Goal: Task Accomplishment & Management: Use online tool/utility

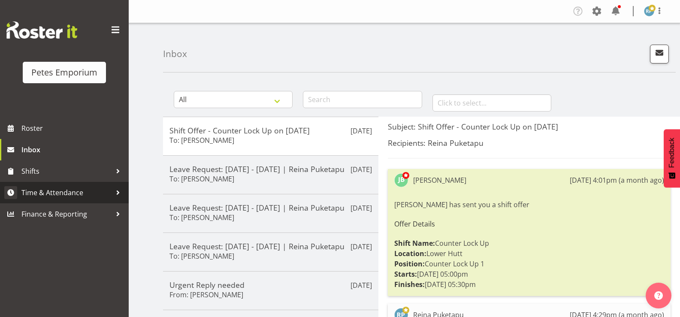
click at [74, 196] on span "Time & Attendance" at bounding box center [66, 192] width 90 height 13
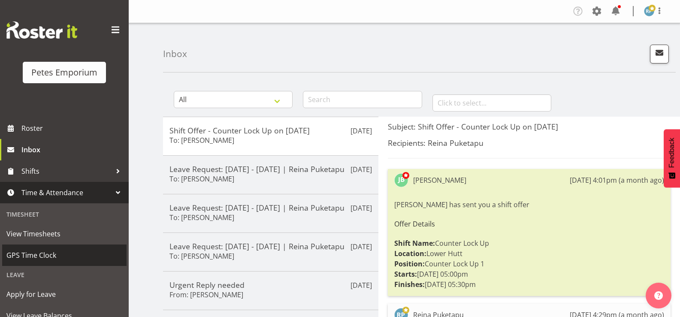
click at [49, 254] on span "GPS Time Clock" at bounding box center [64, 255] width 116 height 13
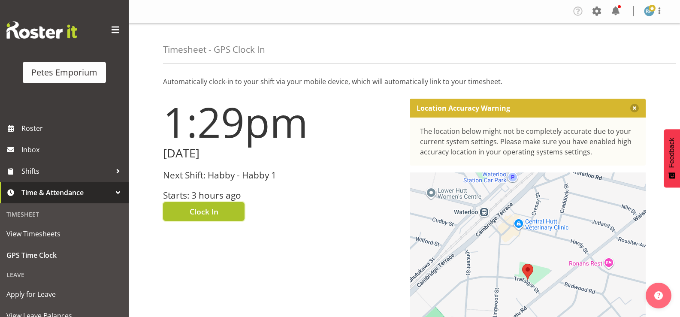
click at [232, 216] on button "Clock In" at bounding box center [204, 211] width 82 height 19
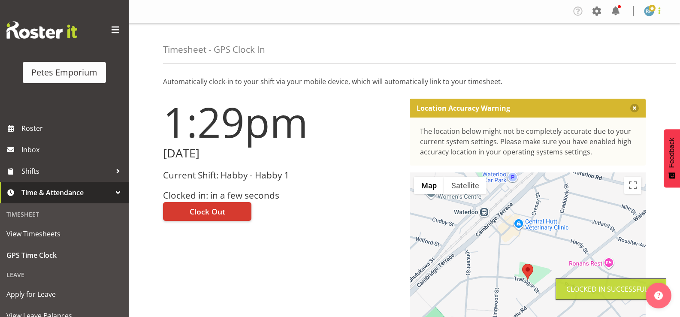
click at [663, 14] on span at bounding box center [660, 11] width 10 height 10
click at [613, 50] on link "Log Out" at bounding box center [624, 44] width 82 height 15
